Goal: Information Seeking & Learning: Learn about a topic

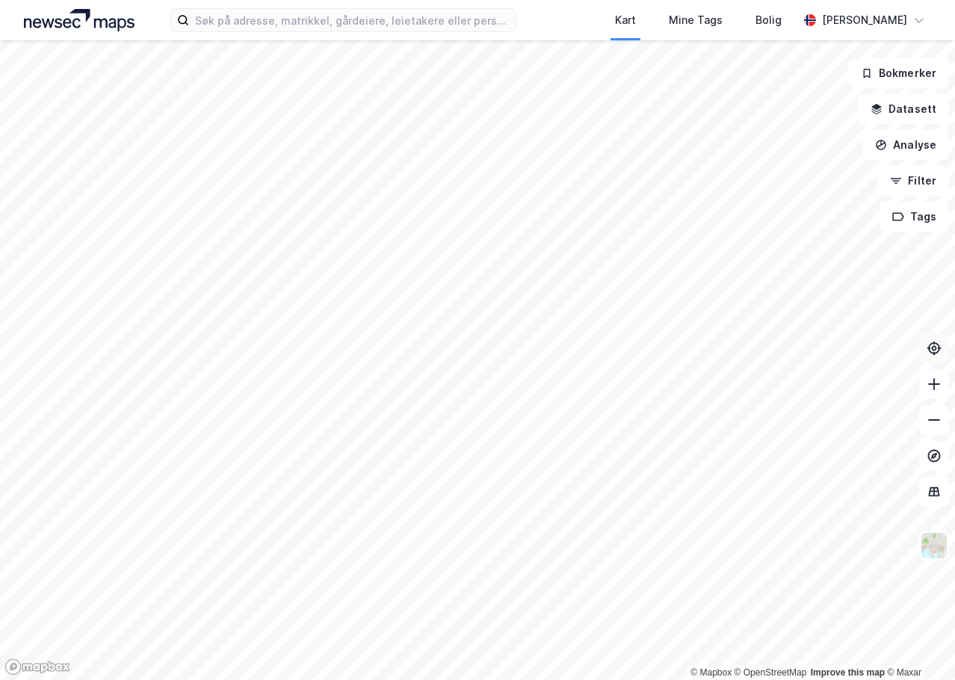
click at [938, 348] on icon at bounding box center [934, 348] width 15 height 15
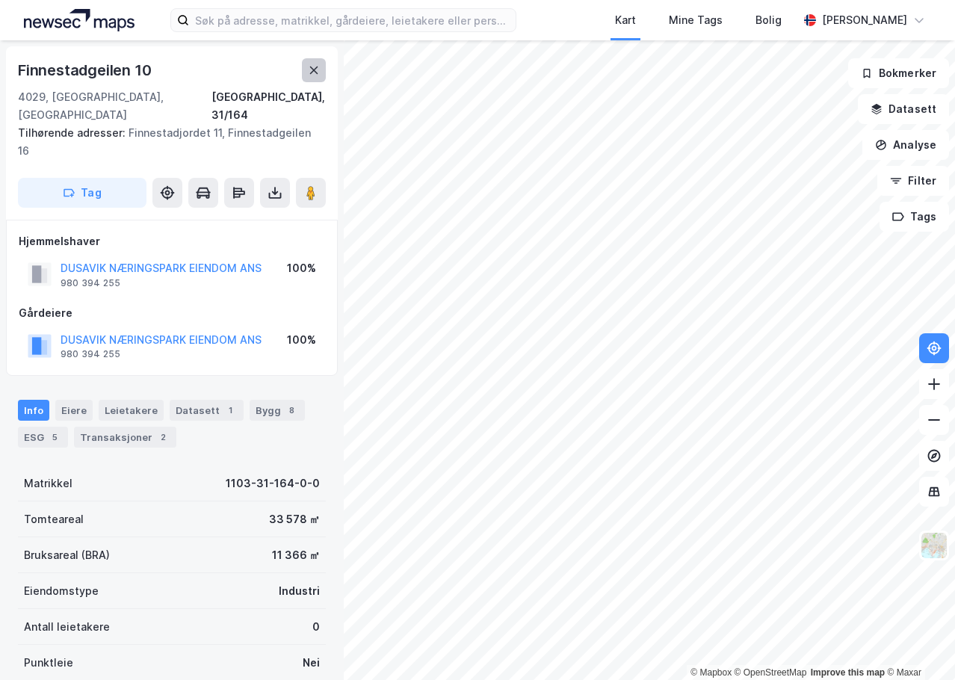
click at [321, 63] on button at bounding box center [314, 70] width 24 height 24
